Goal: Understand process/instructions: Learn about a topic

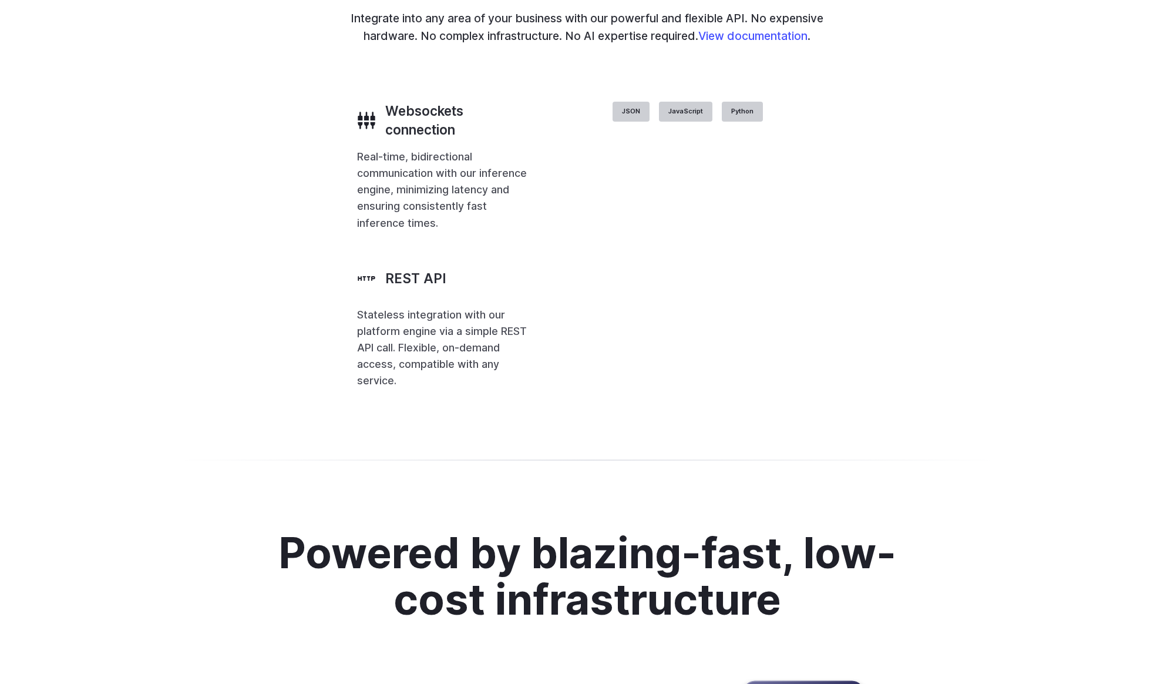
scroll to position [2756, 0]
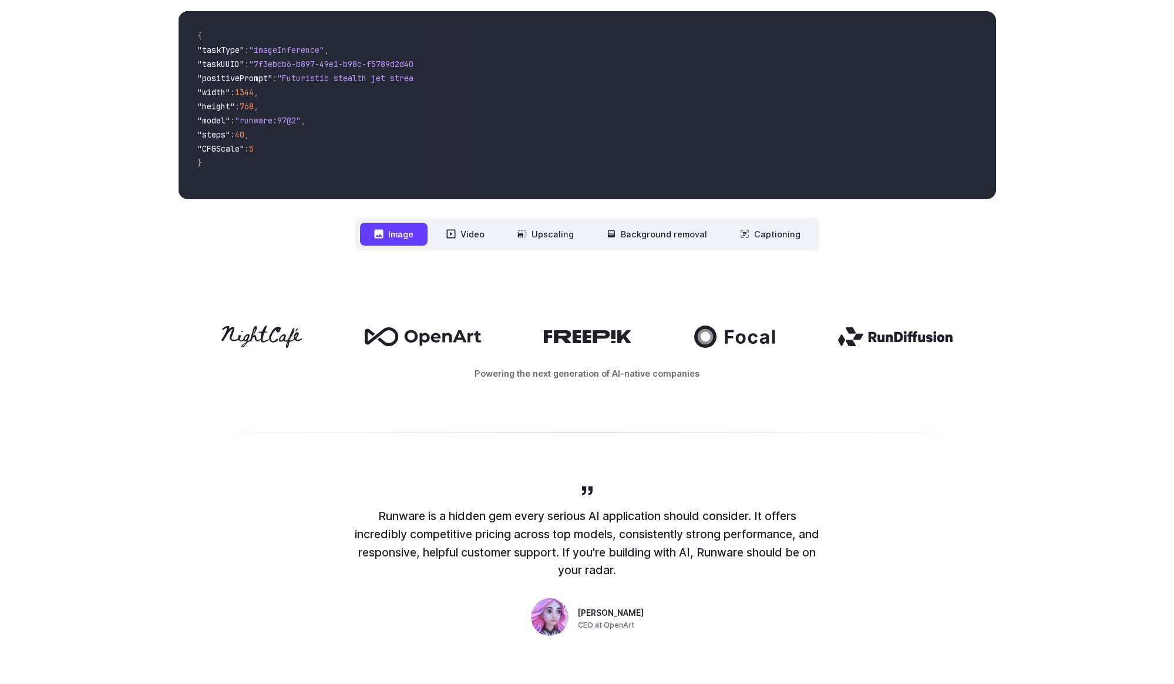
scroll to position [0, 0]
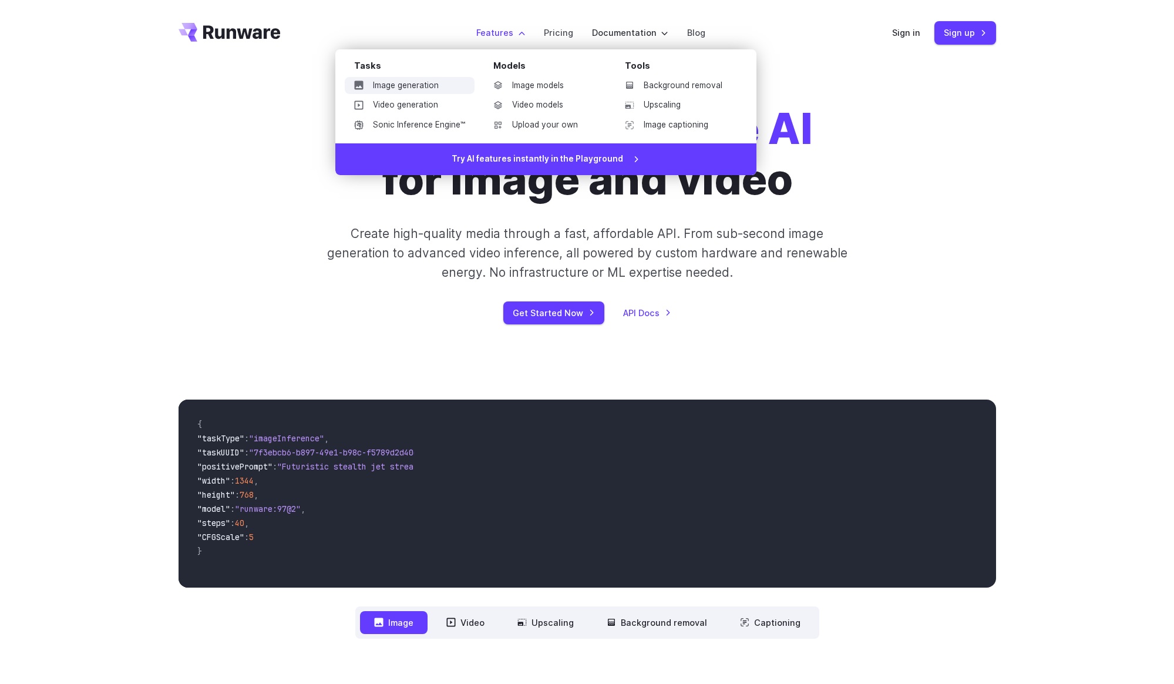
click at [361, 92] on link "Image generation" at bounding box center [410, 86] width 130 height 18
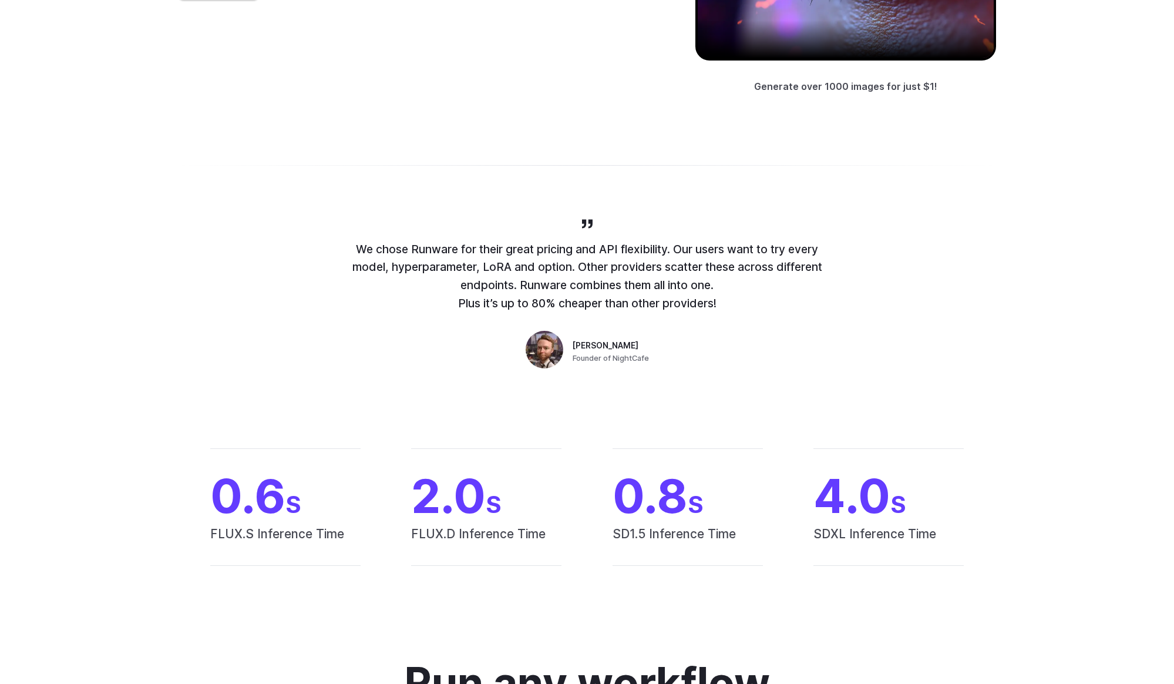
scroll to position [113, 0]
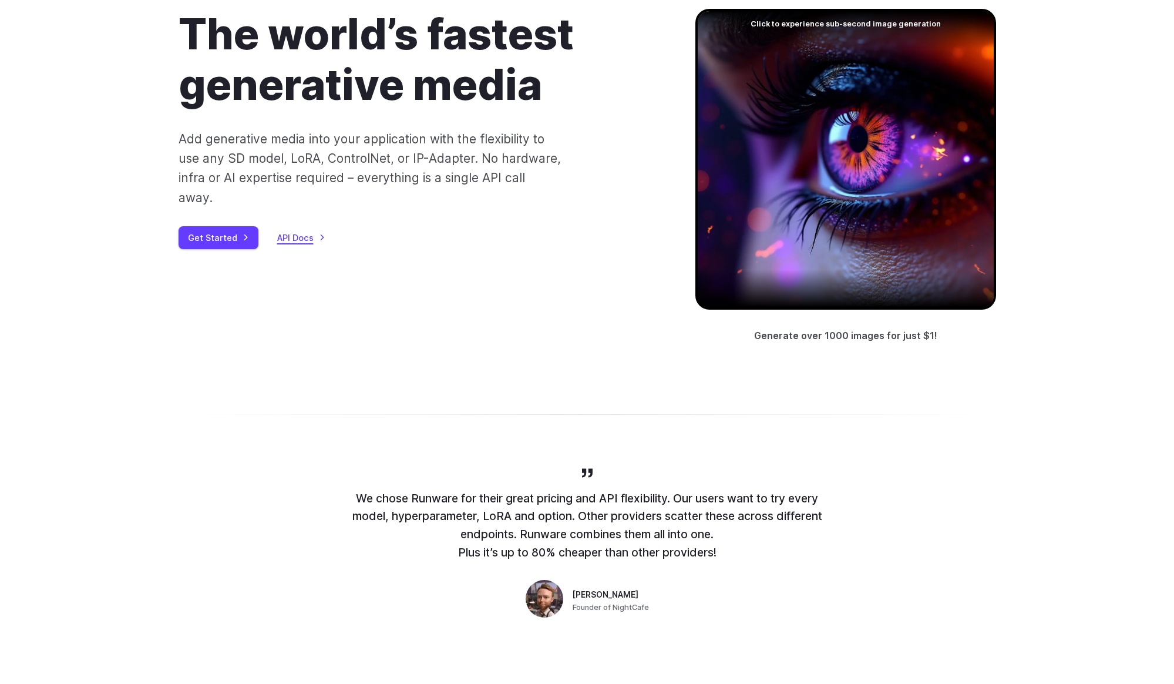
click at [319, 231] on link "API Docs" at bounding box center [301, 238] width 48 height 14
